Goal: Task Accomplishment & Management: Use online tool/utility

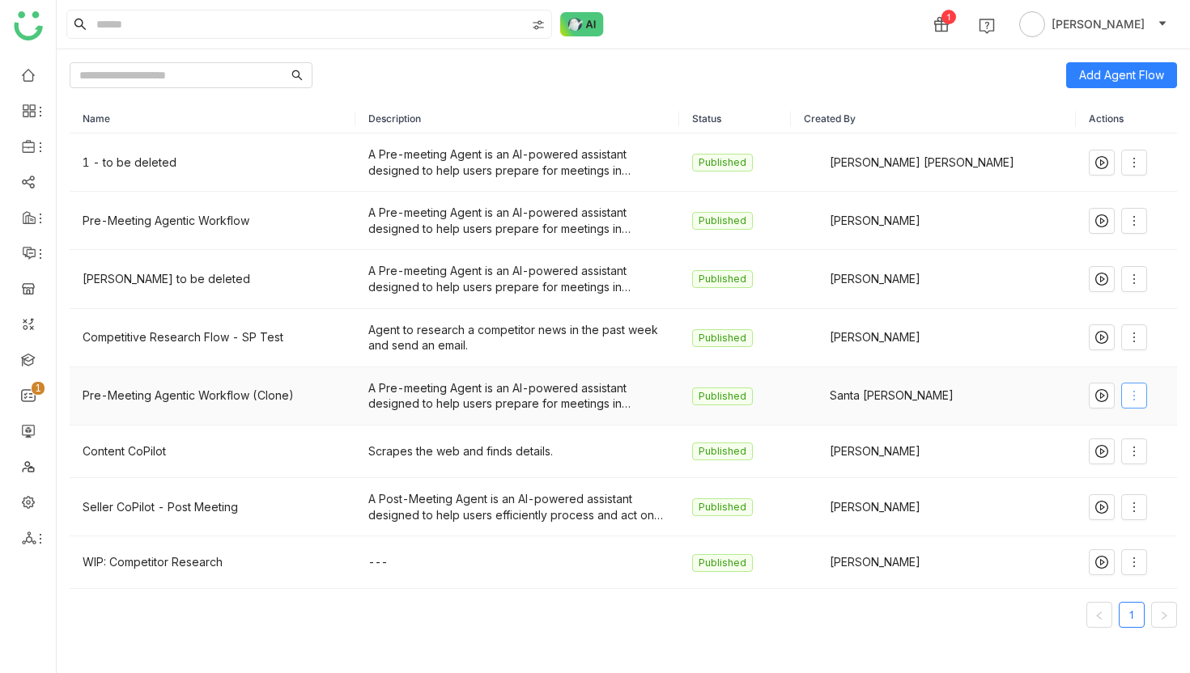
click at [1132, 396] on icon at bounding box center [1134, 395] width 13 height 13
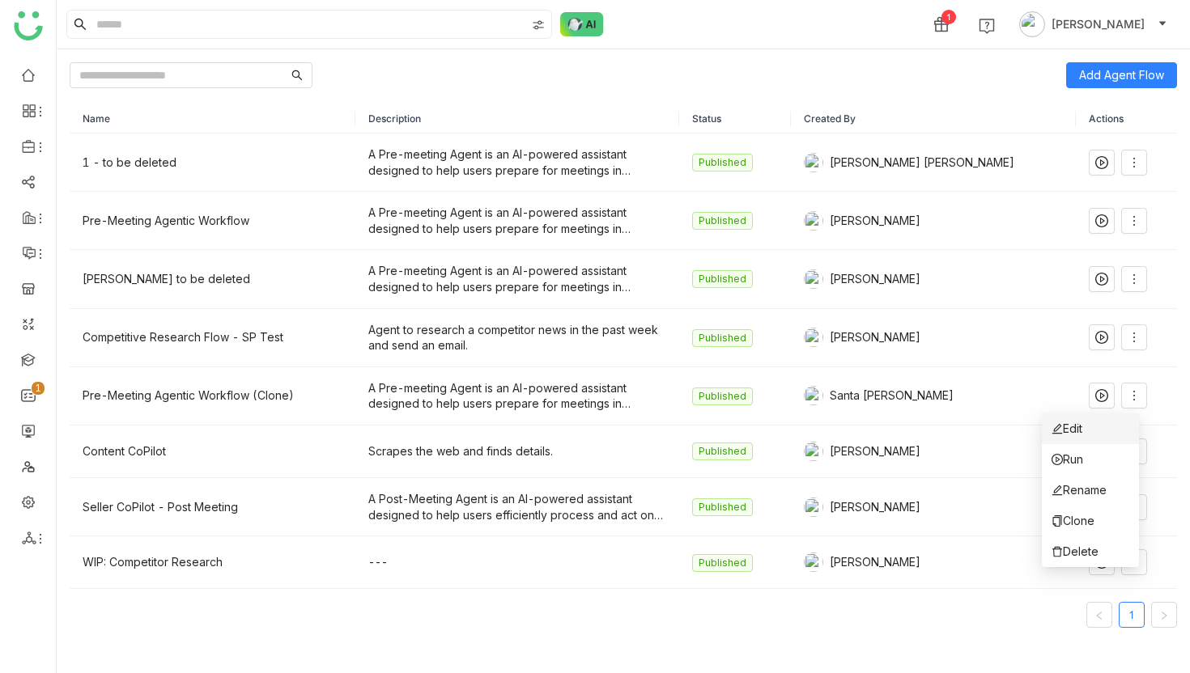
click at [1086, 431] on li "Edit" at bounding box center [1090, 429] width 97 height 31
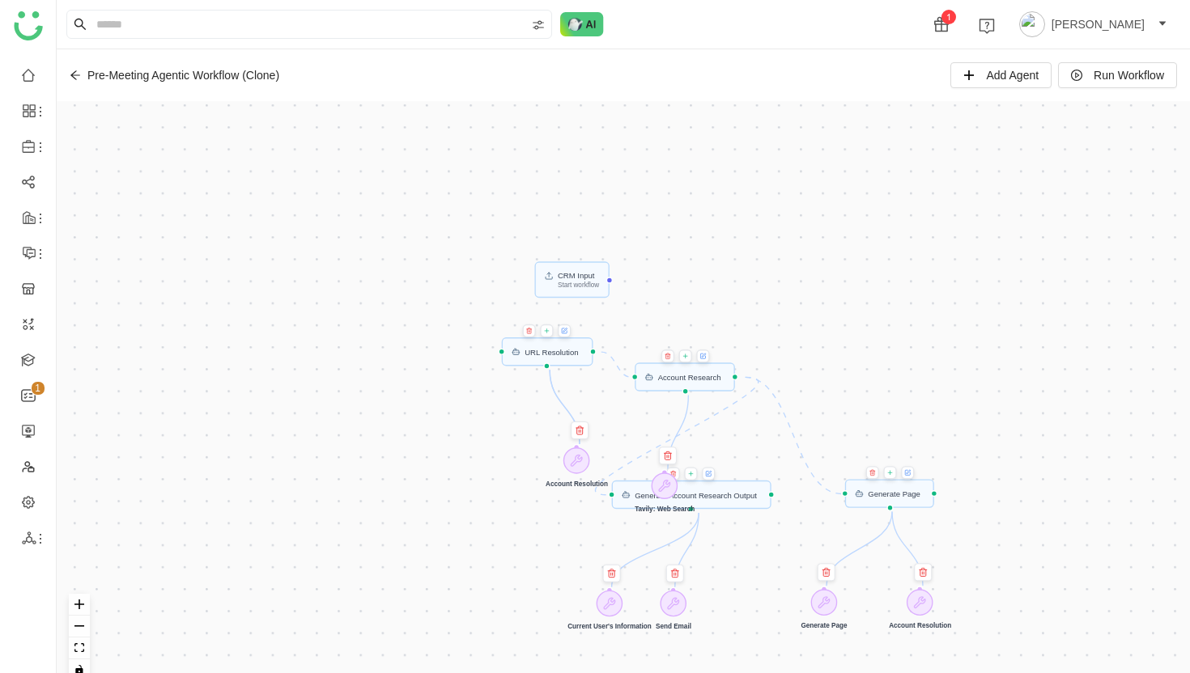
drag, startPoint x: 656, startPoint y: 364, endPoint x: 737, endPoint y: 641, distance: 288.7
click at [737, 641] on div "CRM Input Start workflow URL Resolution Generate Page Account Research Generate…" at bounding box center [623, 397] width 1133 height 593
drag, startPoint x: 578, startPoint y: 291, endPoint x: 569, endPoint y: 247, distance: 45.4
click at [569, 247] on div "CRM Input Start workflow" at bounding box center [561, 233] width 74 height 36
